Goal: Navigation & Orientation: Find specific page/section

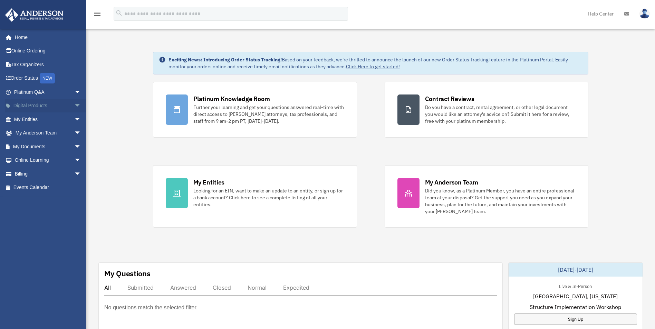
click at [30, 103] on link "Digital Products arrow_drop_down" at bounding box center [48, 106] width 87 height 14
click at [74, 105] on span "arrow_drop_down" at bounding box center [81, 106] width 14 height 14
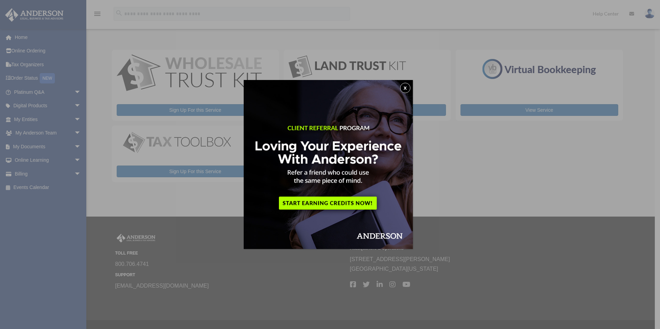
click at [406, 89] on button "x" at bounding box center [405, 88] width 10 height 10
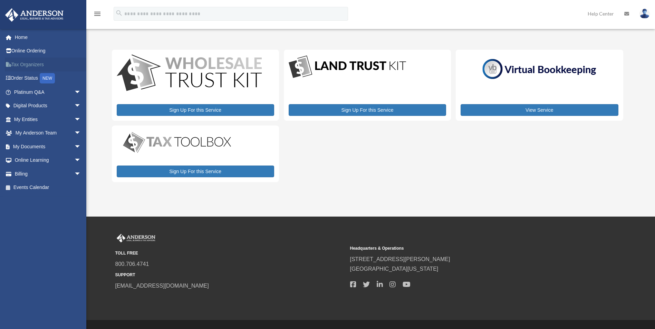
click at [25, 64] on link "Tax Organizers" at bounding box center [48, 65] width 87 height 14
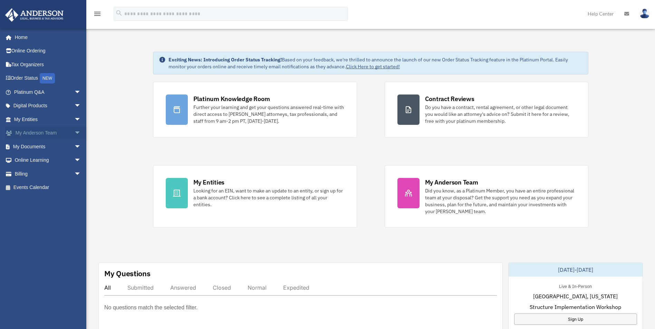
click at [48, 133] on link "My Anderson Team arrow_drop_down" at bounding box center [48, 133] width 87 height 14
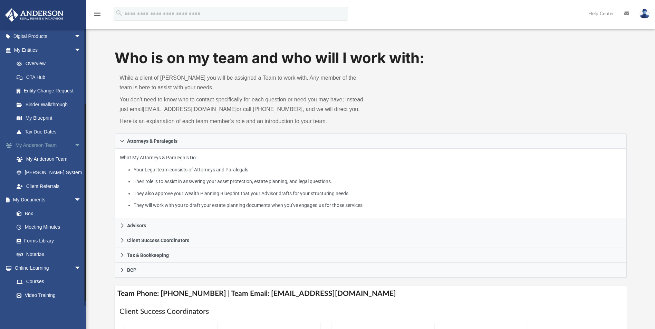
scroll to position [104, 0]
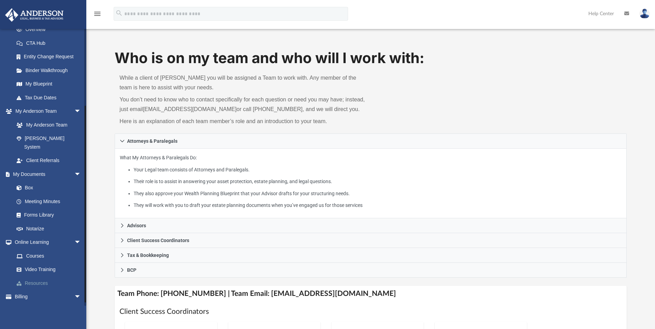
click at [31, 276] on link "Resources" at bounding box center [51, 283] width 82 height 14
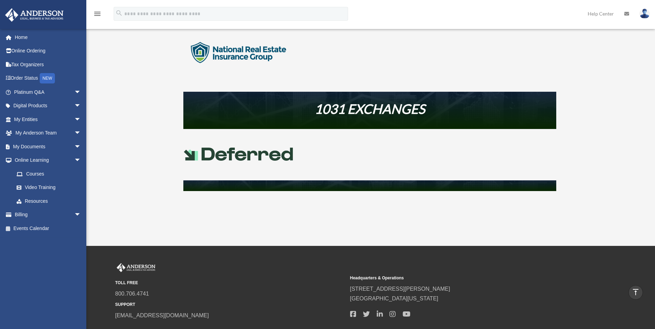
scroll to position [311, 0]
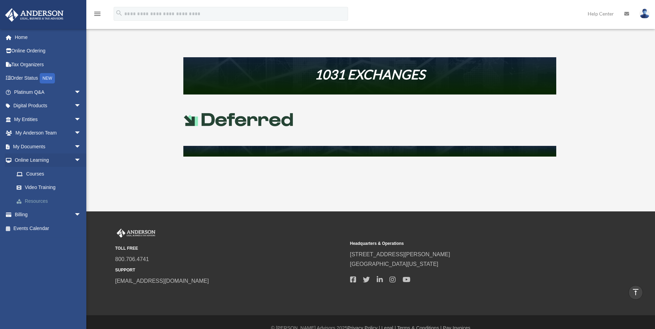
click at [35, 199] on link "Resources" at bounding box center [51, 201] width 82 height 14
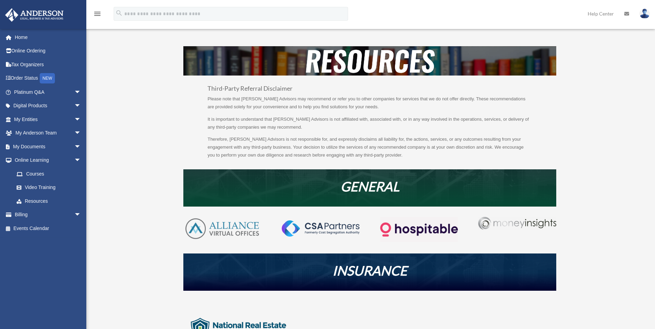
click at [96, 12] on icon "menu" at bounding box center [97, 14] width 8 height 8
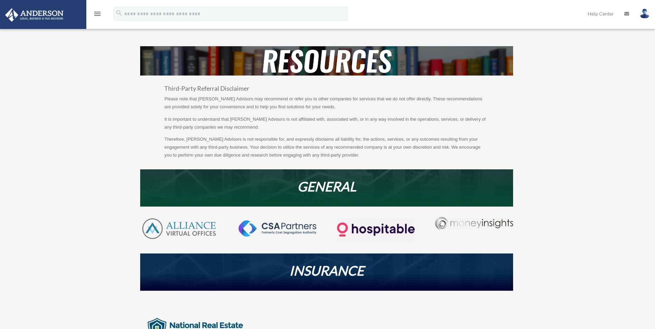
click at [96, 14] on icon "menu" at bounding box center [97, 14] width 8 height 8
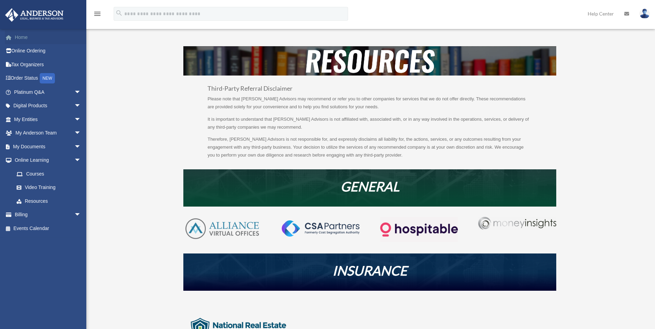
click at [22, 39] on link "Home" at bounding box center [48, 37] width 87 height 14
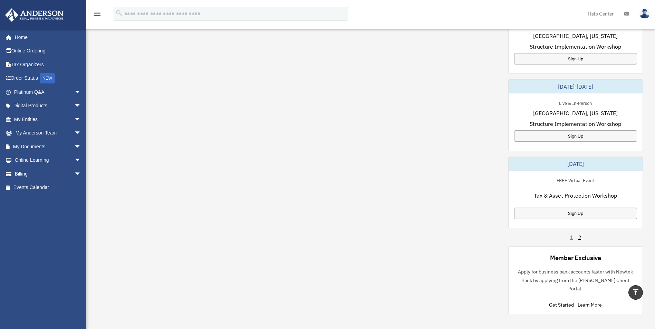
scroll to position [345, 0]
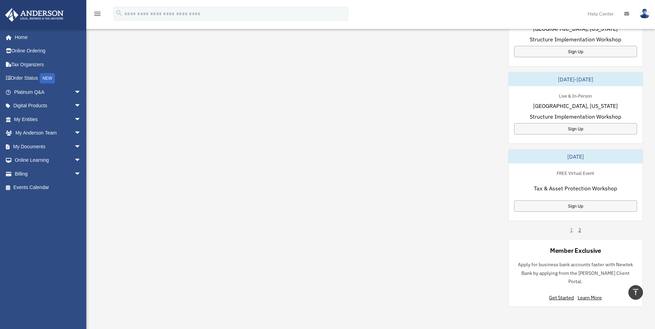
click at [580, 230] on link "2" at bounding box center [579, 230] width 3 height 7
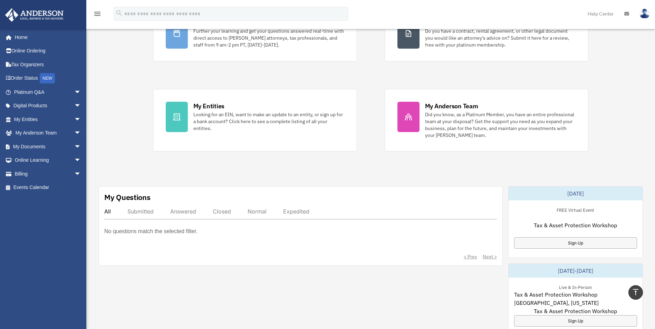
scroll to position [0, 0]
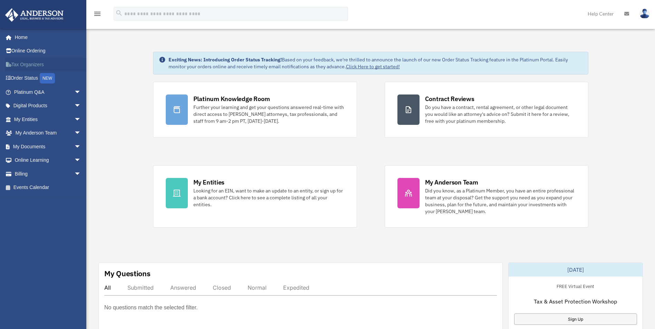
click at [38, 64] on link "Tax Organizers" at bounding box center [48, 65] width 87 height 14
